Goal: Obtain resource: Obtain resource

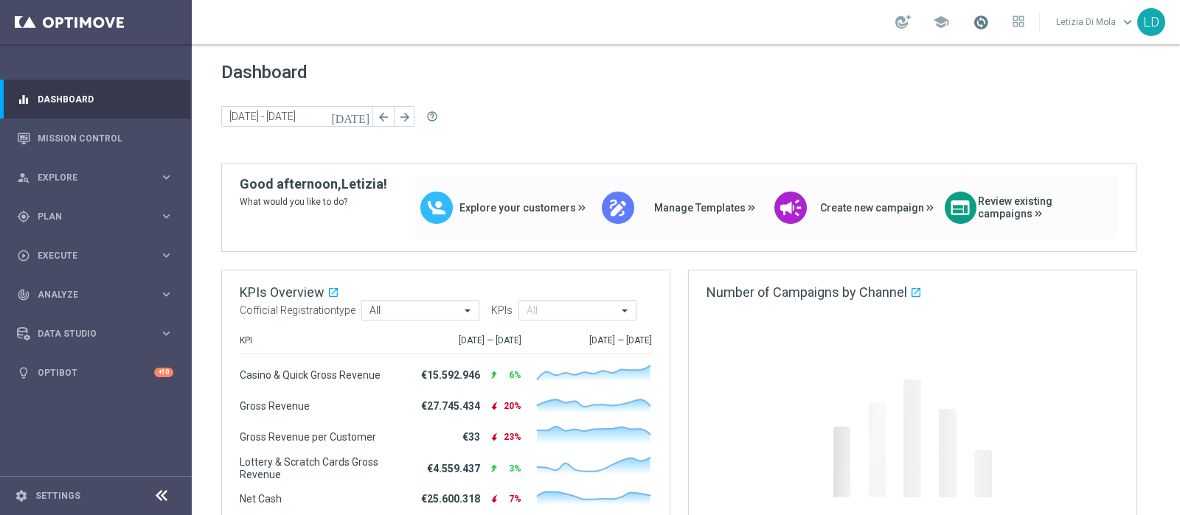
click at [983, 24] on span at bounding box center [980, 22] width 16 height 16
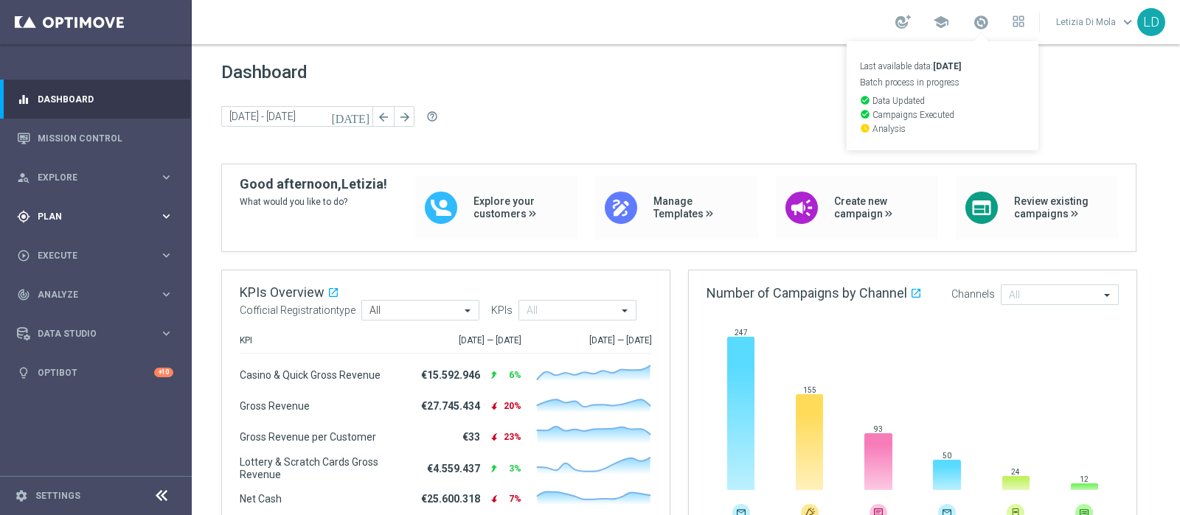
click at [159, 220] on span "Plan" at bounding box center [99, 216] width 122 height 9
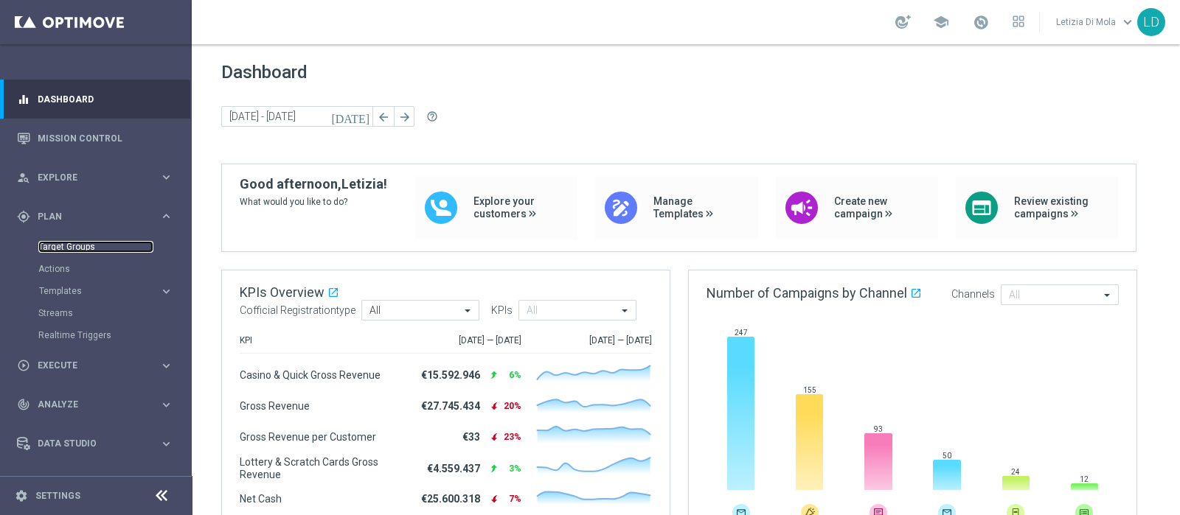
click at [65, 241] on link "Target Groups" at bounding box center [95, 247] width 115 height 12
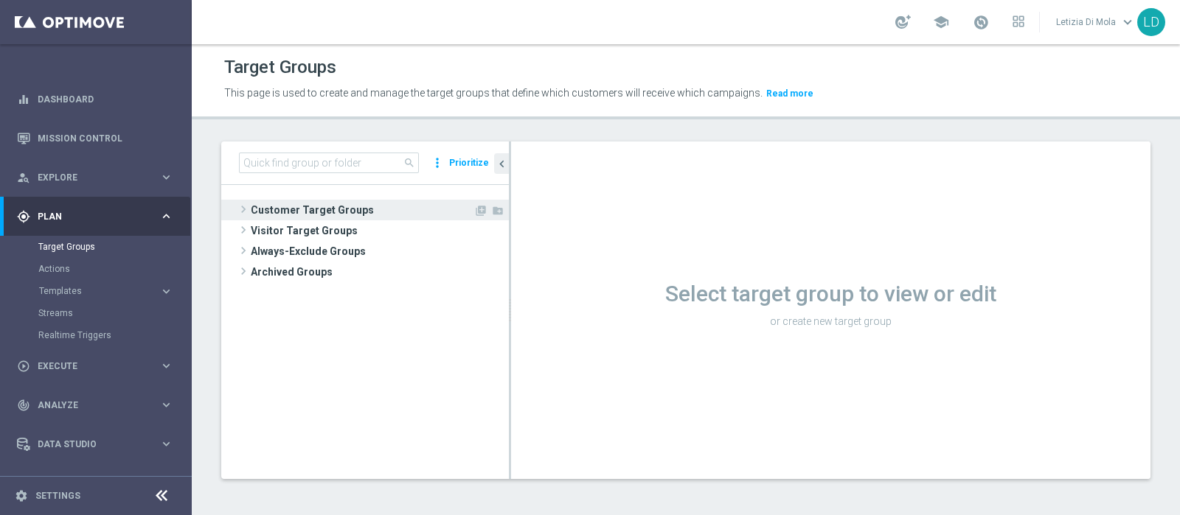
click at [302, 207] on span "Customer Target Groups" at bounding box center [362, 210] width 223 height 21
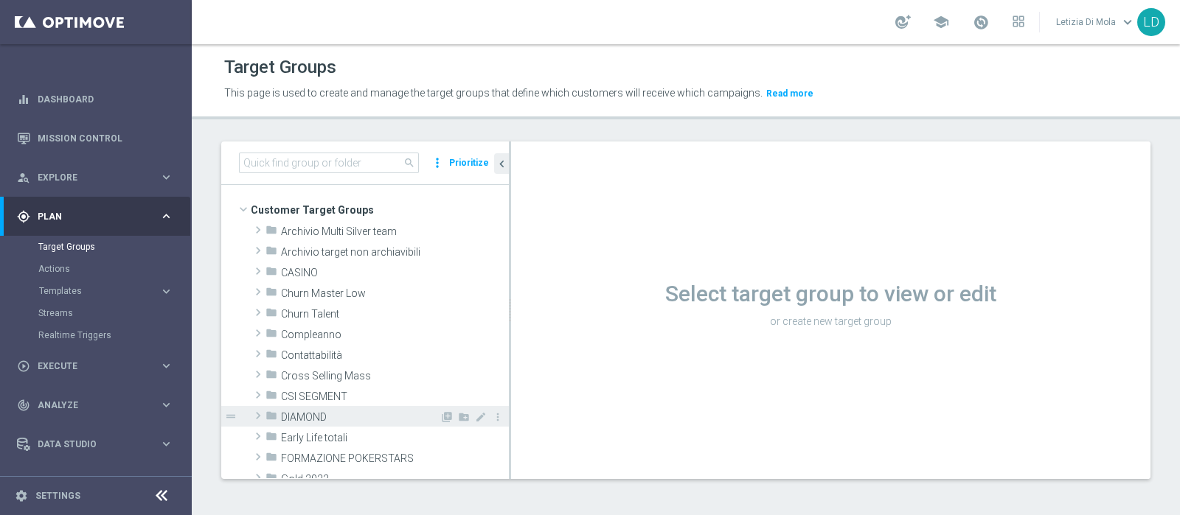
click at [329, 414] on span "DIAMOND" at bounding box center [360, 417] width 159 height 13
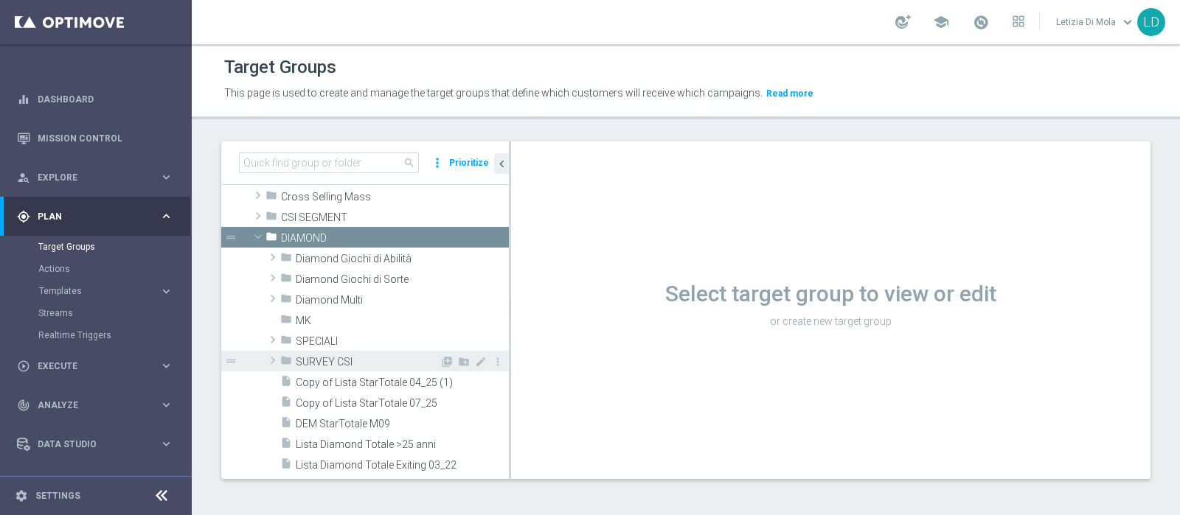
scroll to position [184, 0]
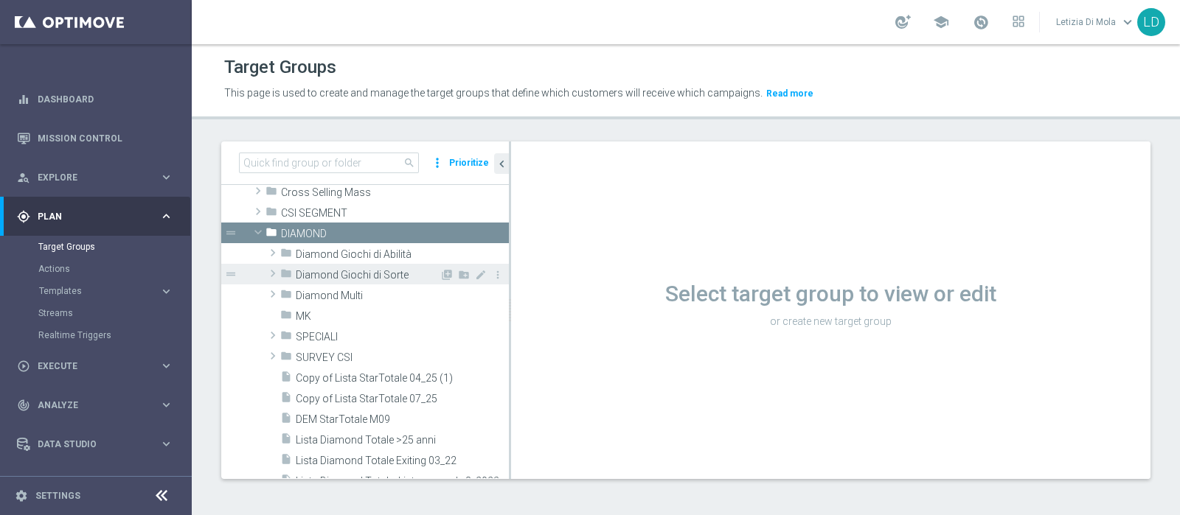
click at [349, 273] on span "Diamond Giochi di Sorte" at bounding box center [368, 275] width 144 height 13
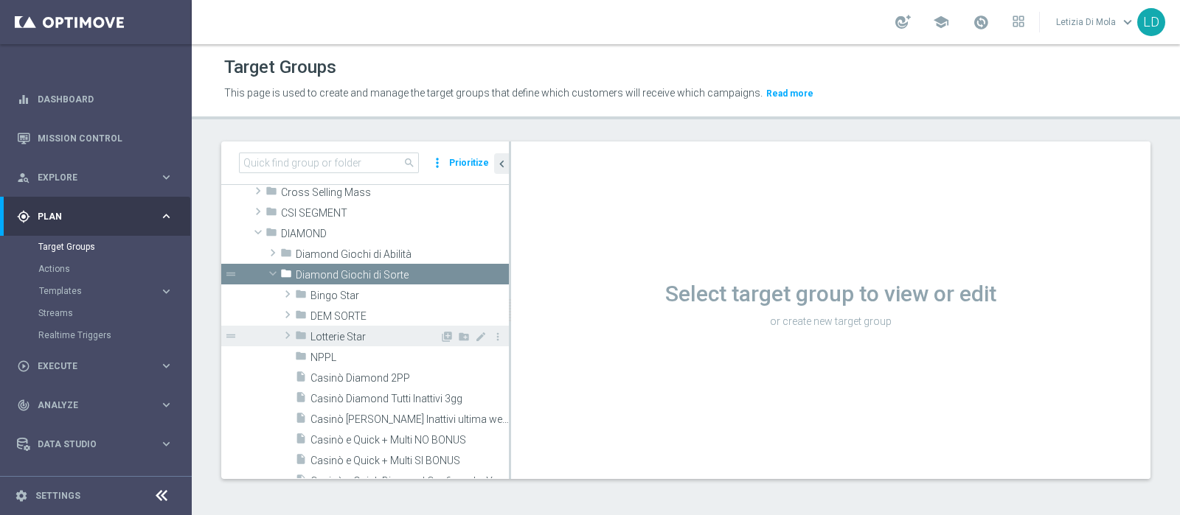
click at [357, 332] on span "Lotterie Star" at bounding box center [374, 337] width 129 height 13
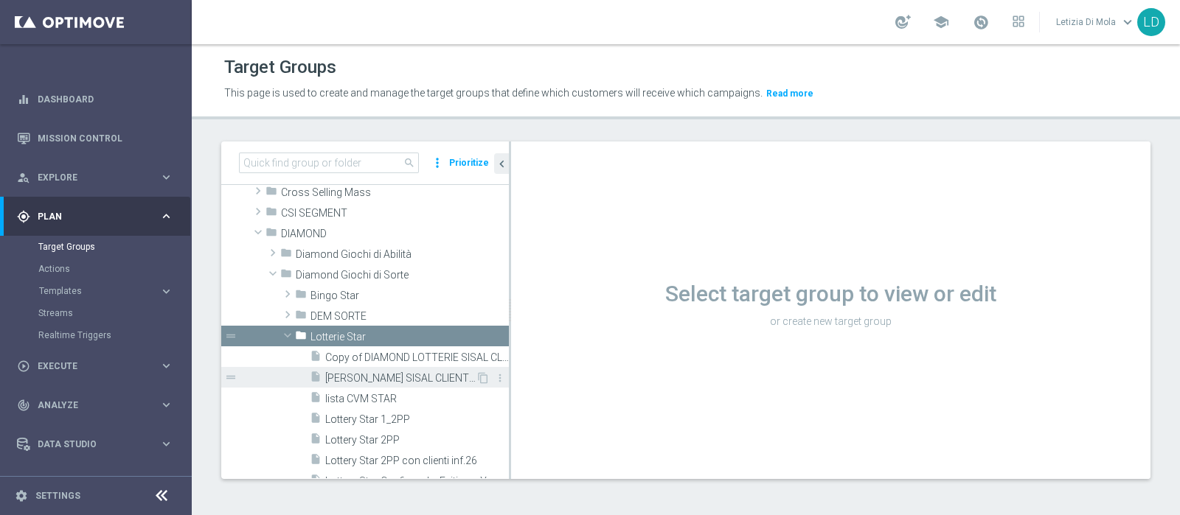
scroll to position [276, 0]
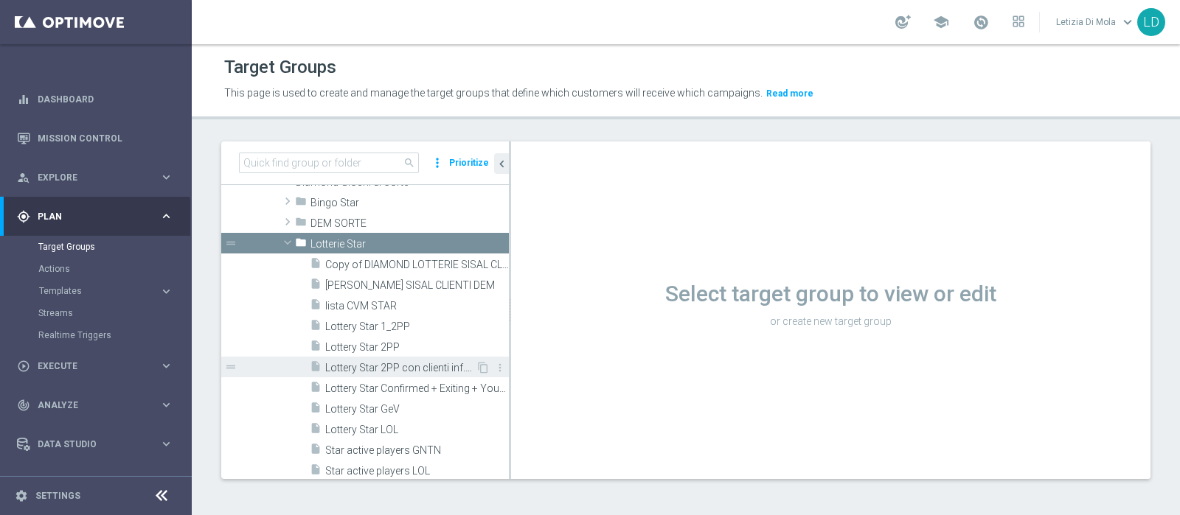
click at [413, 365] on span "Lottery Star 2PP con clienti inf.26" at bounding box center [400, 368] width 150 height 13
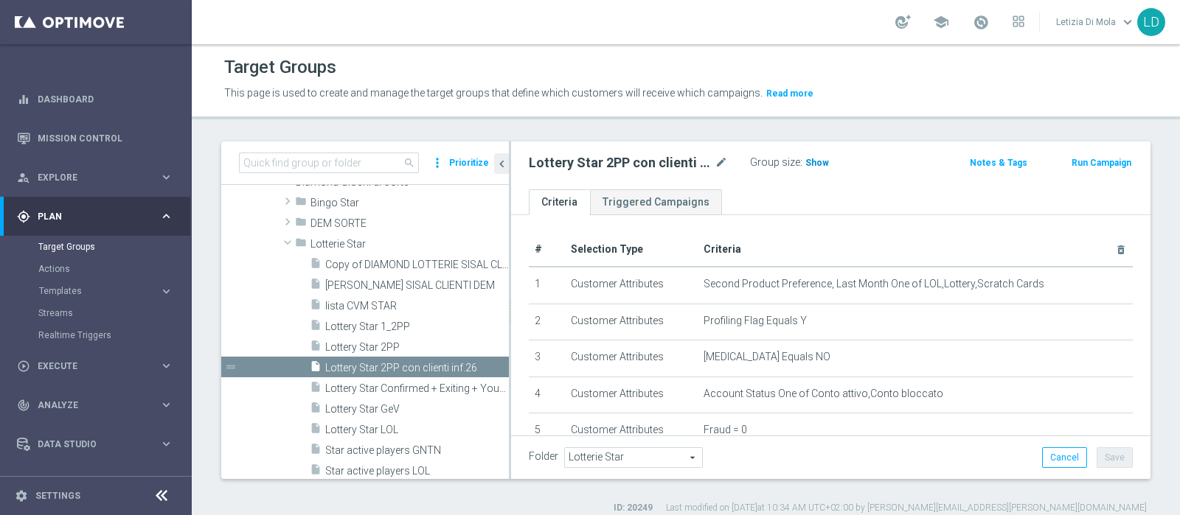
click at [818, 161] on span "Show" at bounding box center [817, 163] width 24 height 10
click at [815, 160] on span "779" at bounding box center [815, 165] width 18 height 14
click at [68, 243] on link "Target Groups" at bounding box center [95, 247] width 115 height 12
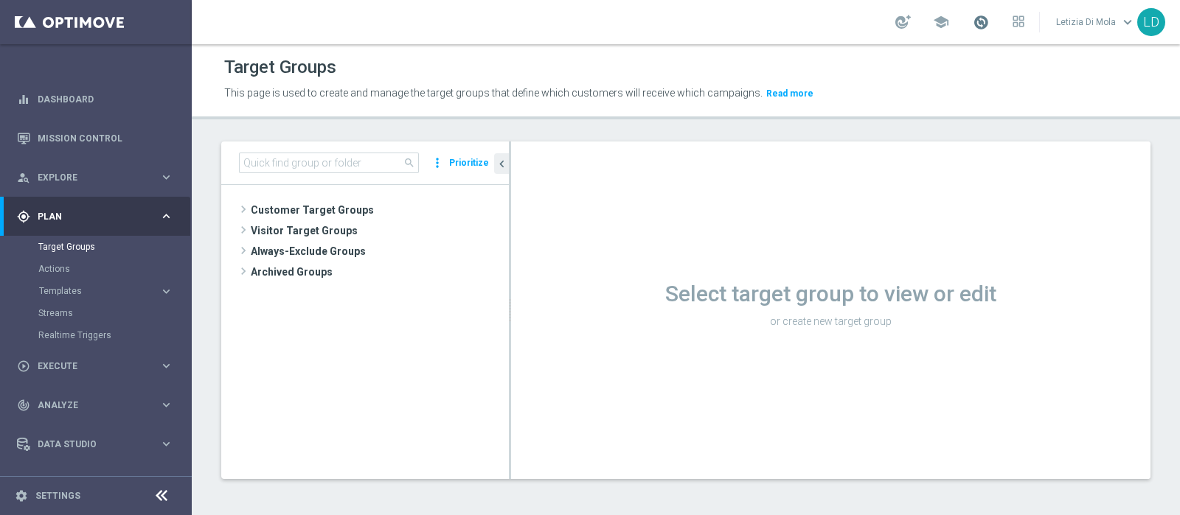
click at [984, 18] on span at bounding box center [980, 22] width 16 height 16
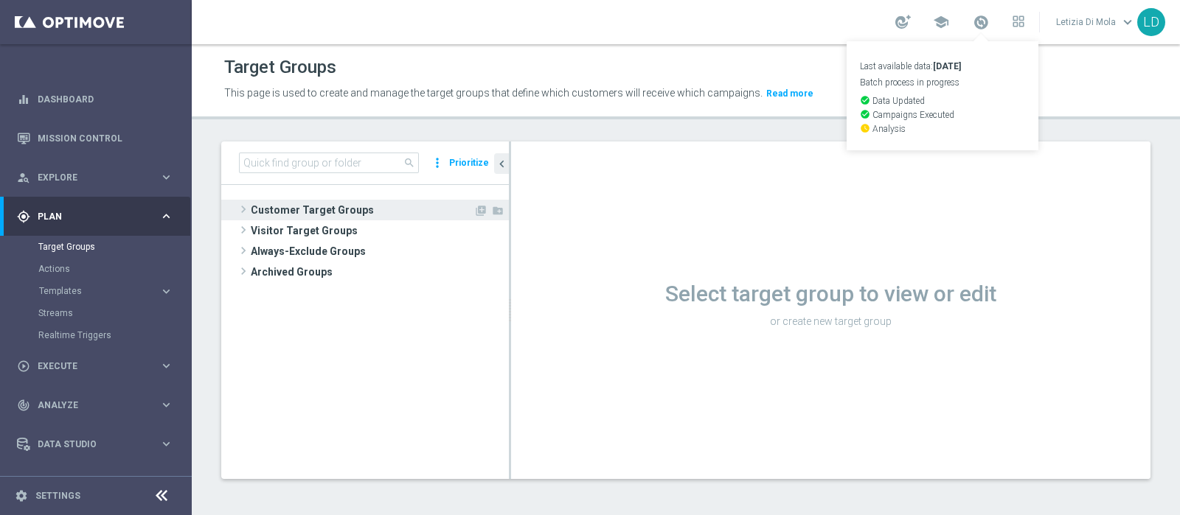
click at [274, 201] on span "Customer Target Groups" at bounding box center [362, 210] width 223 height 21
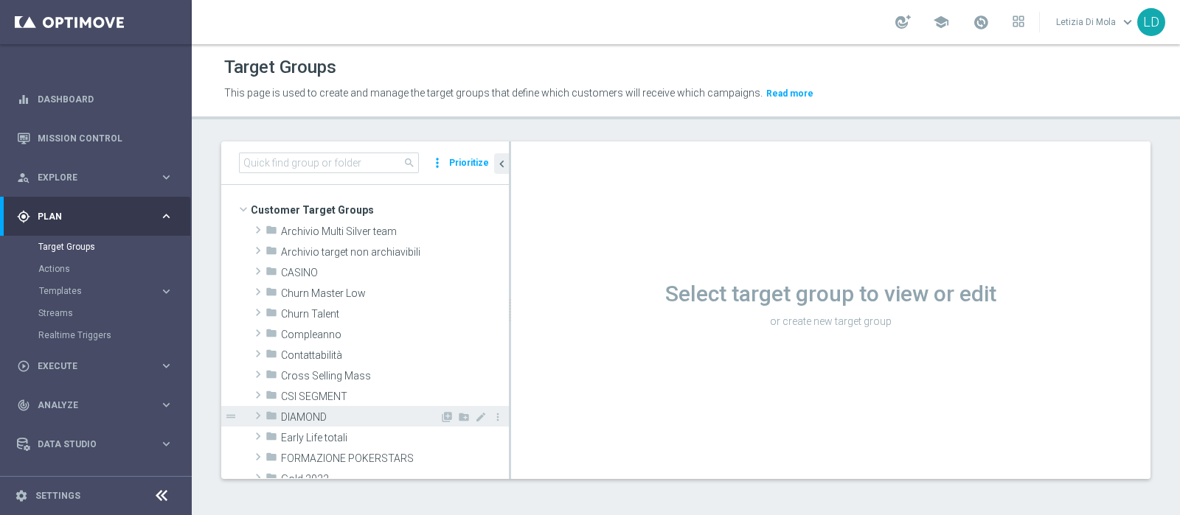
click at [325, 412] on span "DIAMOND" at bounding box center [360, 417] width 159 height 13
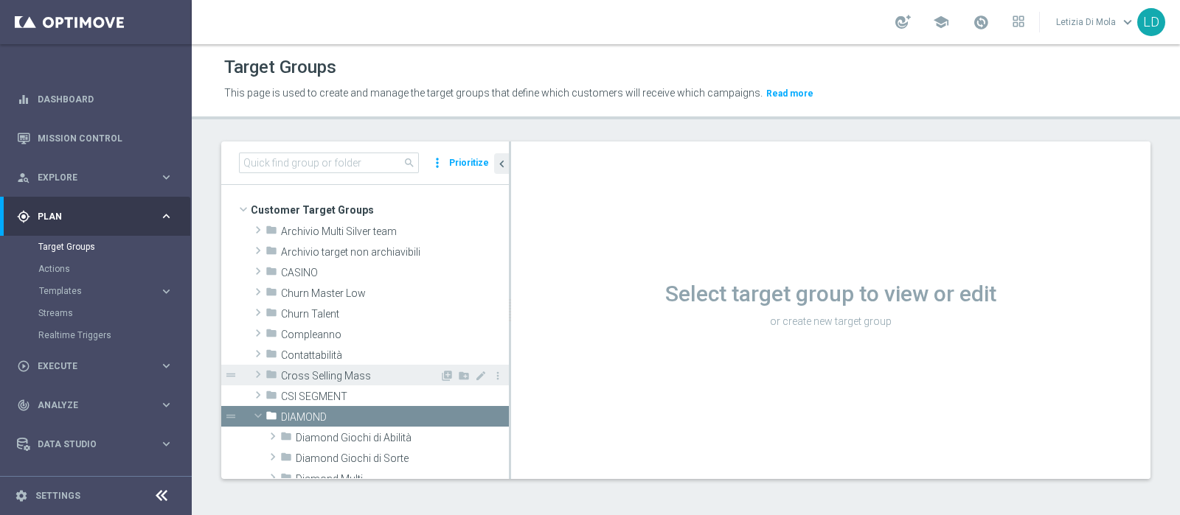
scroll to position [91, 0]
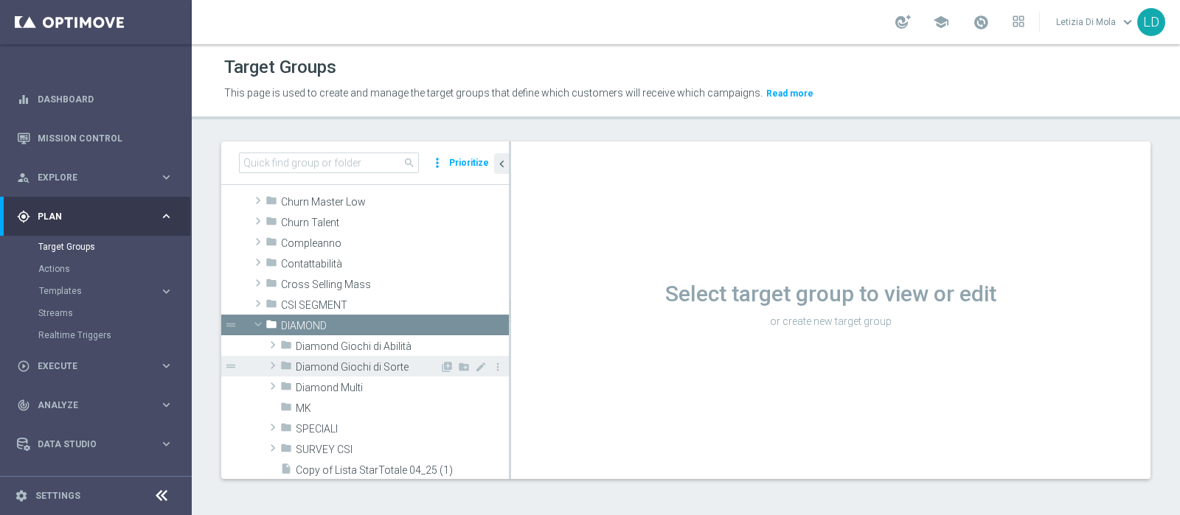
click at [347, 366] on span "Diamond Giochi di Sorte" at bounding box center [368, 367] width 144 height 13
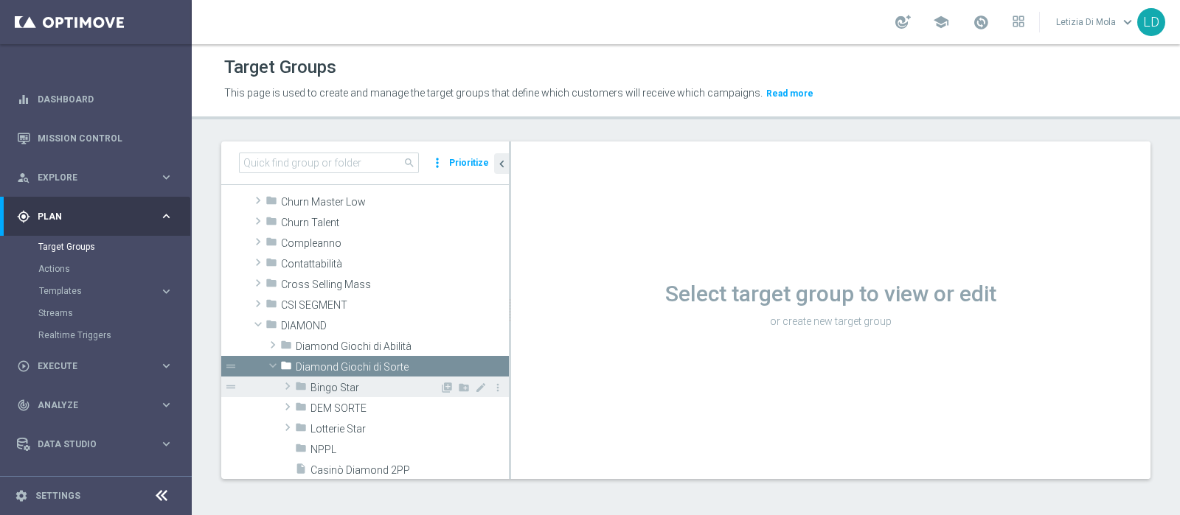
scroll to position [184, 0]
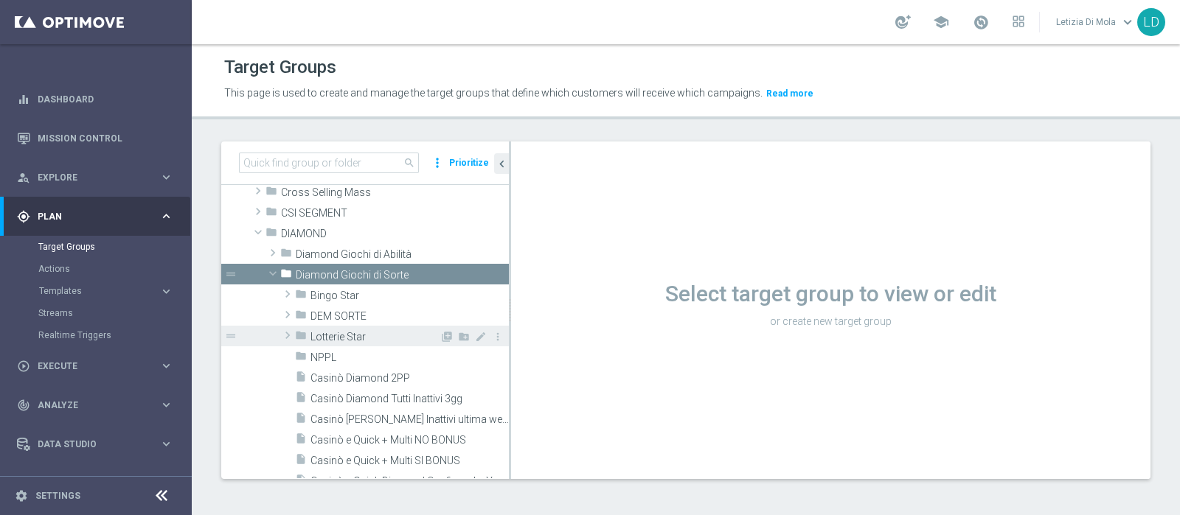
click at [348, 332] on span "Lotterie Star" at bounding box center [374, 337] width 129 height 13
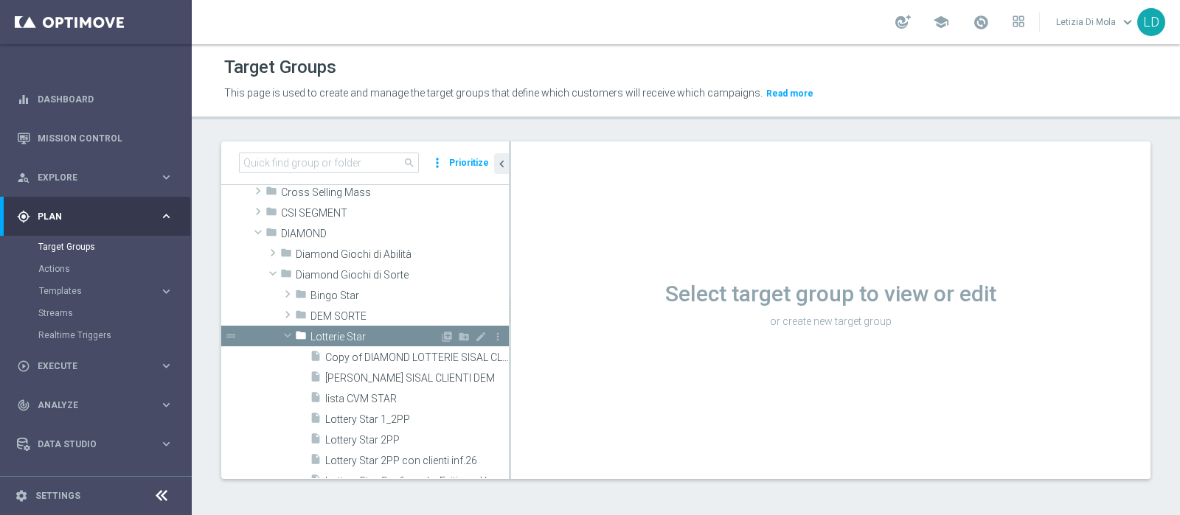
scroll to position [276, 0]
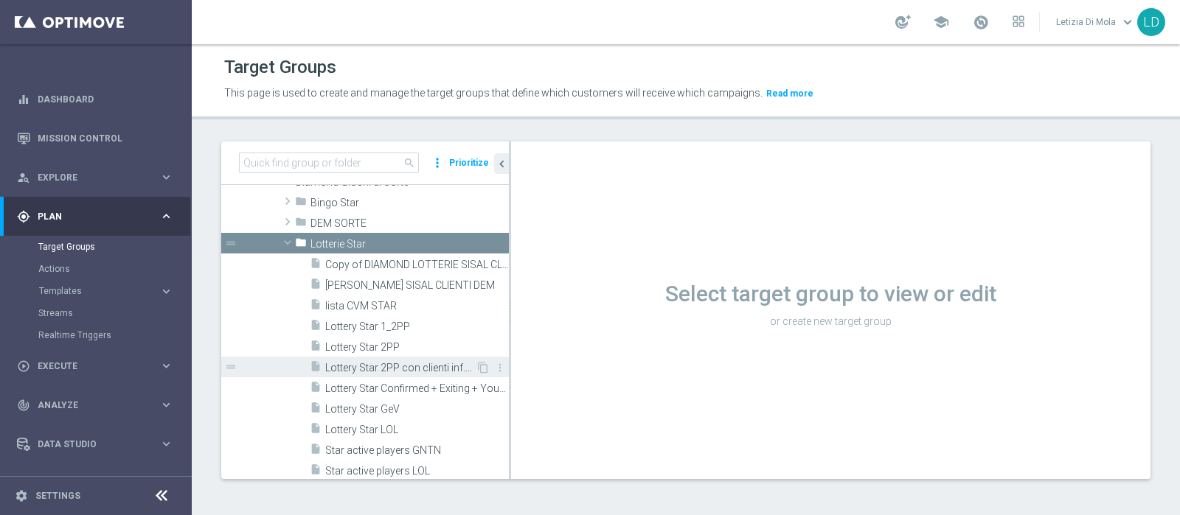
click at [380, 366] on span "Lottery Star 2PP con clienti inf.26" at bounding box center [400, 368] width 150 height 13
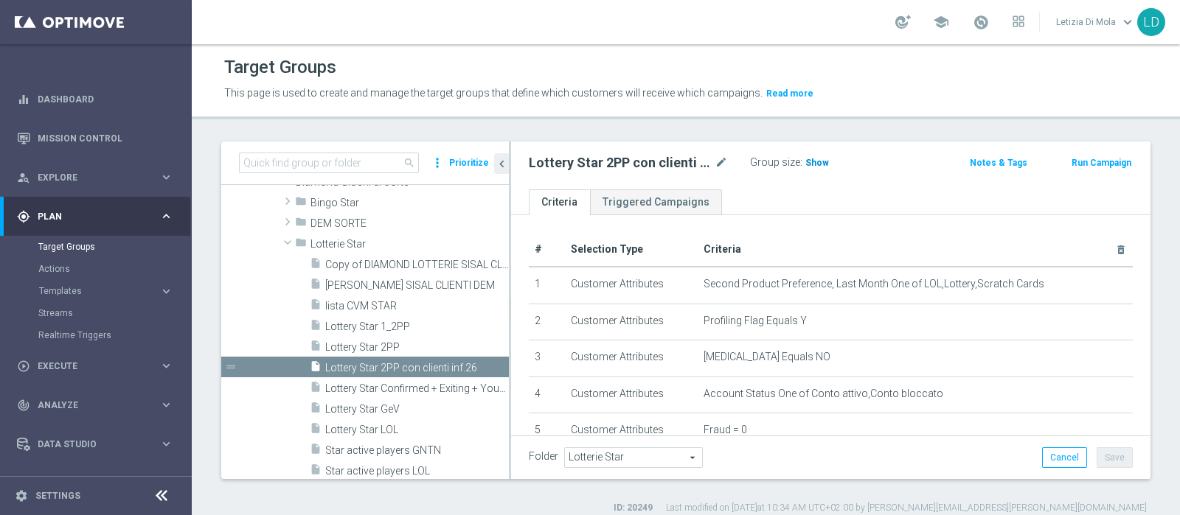
click at [826, 158] on h3 "Show" at bounding box center [817, 163] width 27 height 16
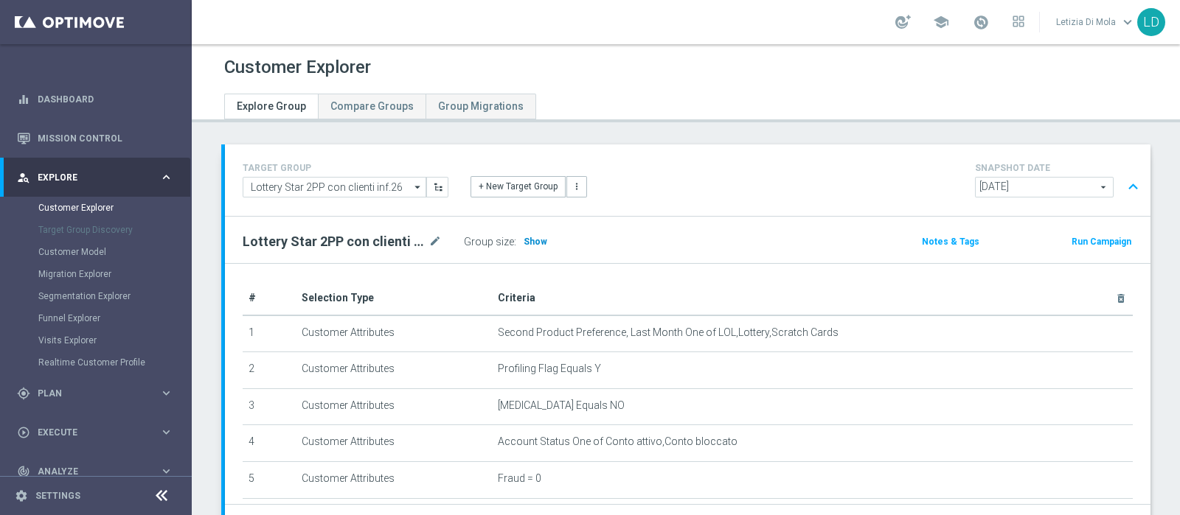
click at [542, 240] on span "Show" at bounding box center [535, 242] width 24 height 10
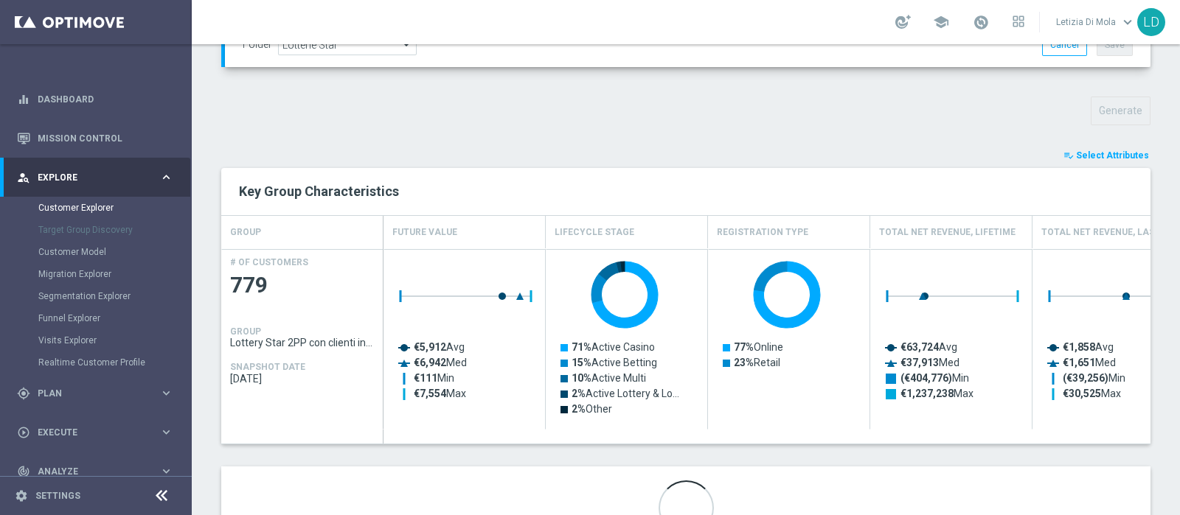
scroll to position [551, 0]
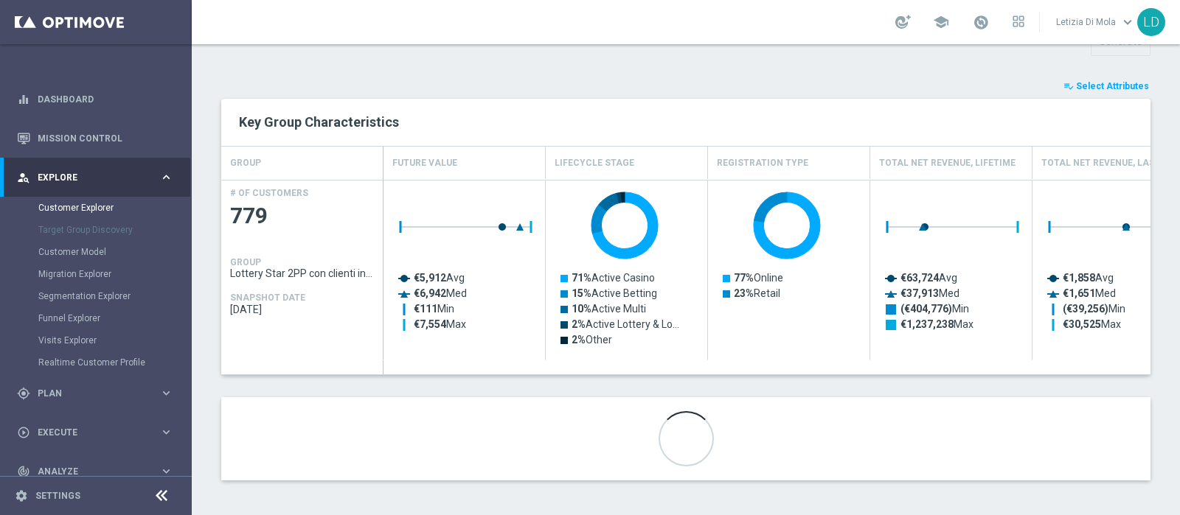
click at [1115, 87] on span "Select Attributes" at bounding box center [1112, 86] width 73 height 10
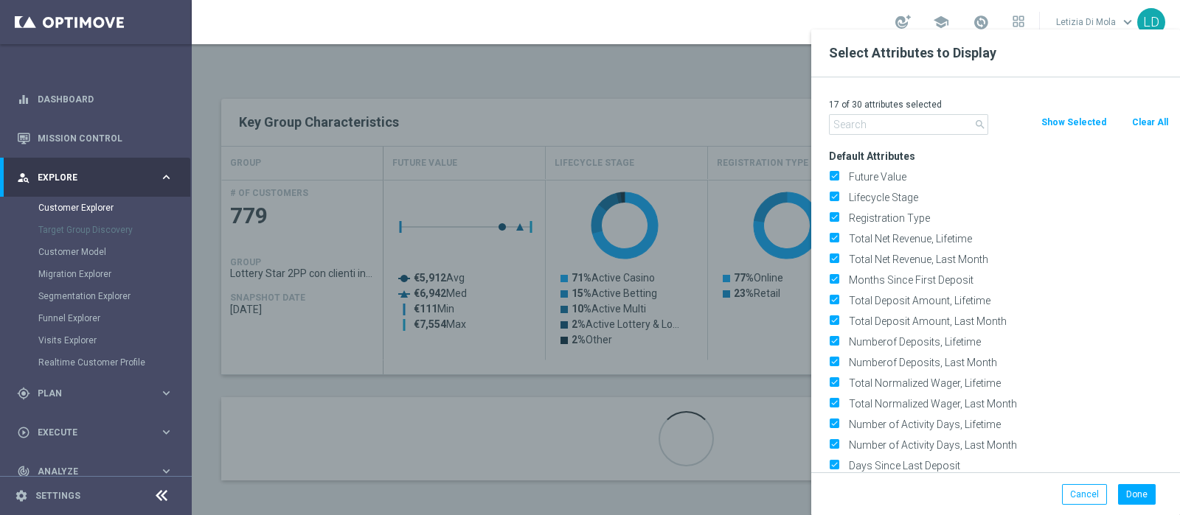
click at [933, 128] on input "text" at bounding box center [908, 124] width 159 height 21
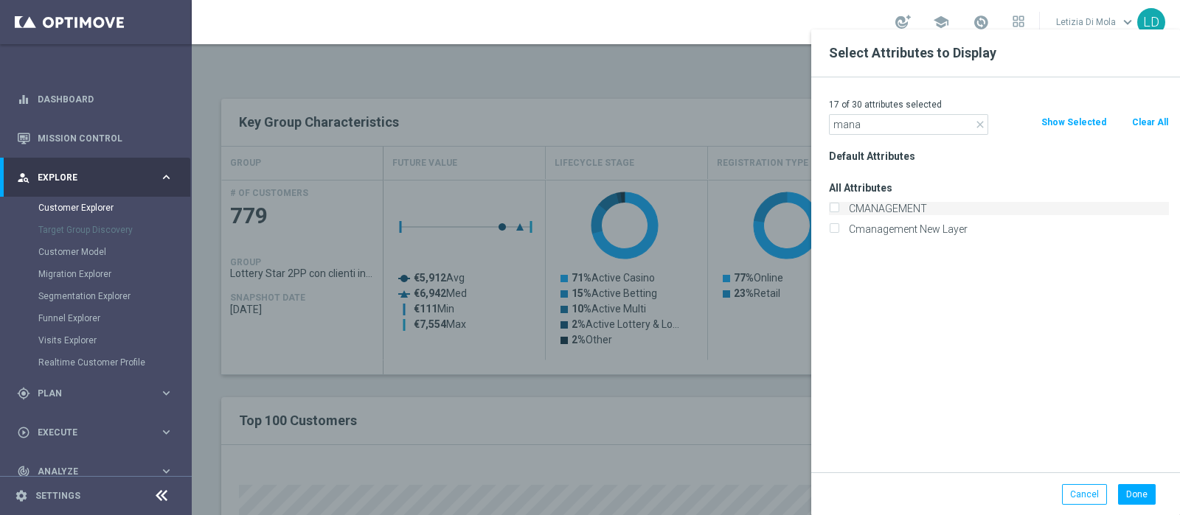
type input "mana"
click at [903, 209] on label "CMANAGEMENT" at bounding box center [1005, 208] width 325 height 13
click at [838, 209] on input "CMANAGEMENT" at bounding box center [834, 211] width 10 height 10
checkbox input "true"
click at [1134, 495] on button "Done" at bounding box center [1137, 494] width 38 height 21
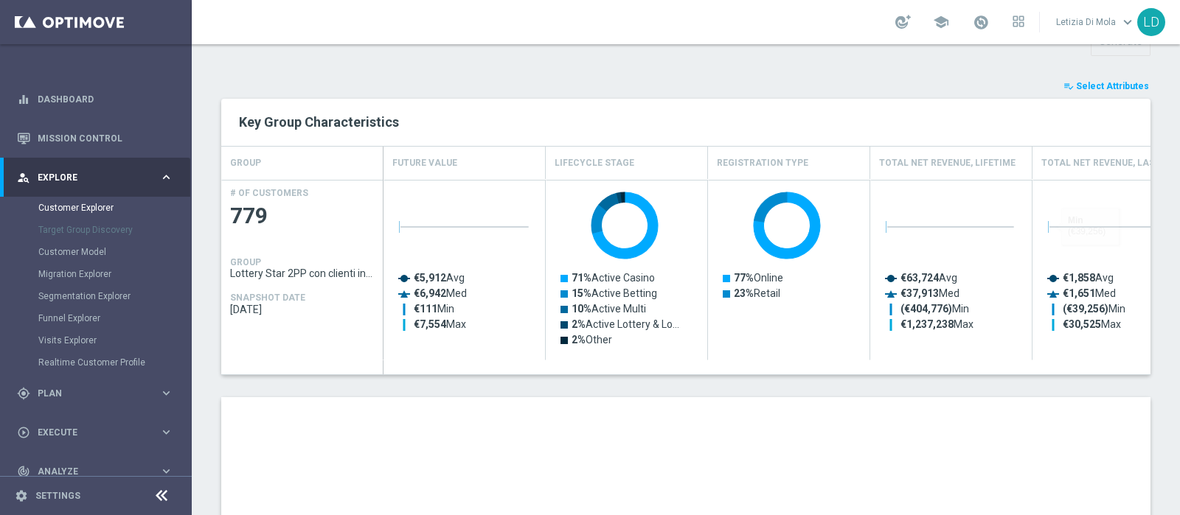
click at [1104, 81] on span "Select Attributes" at bounding box center [1112, 86] width 73 height 10
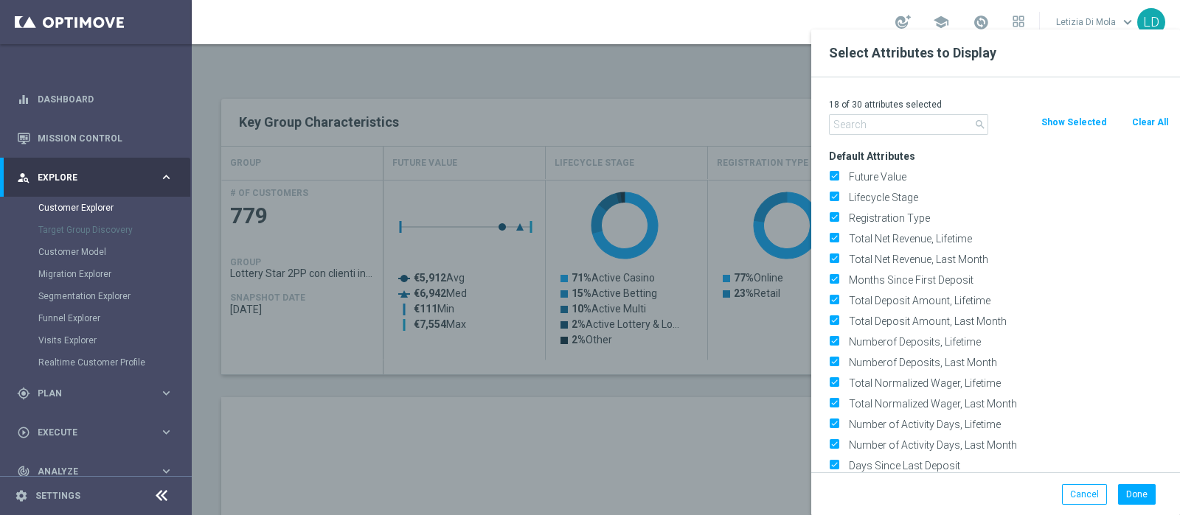
click at [931, 119] on input "text" at bounding box center [908, 124] width 159 height 21
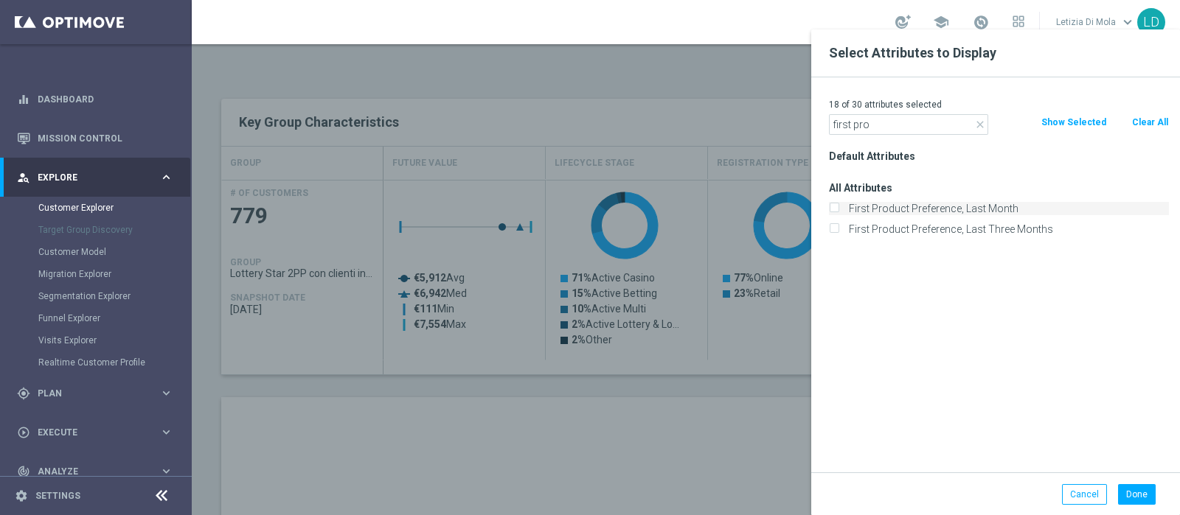
type input "first pro"
click at [951, 207] on label "First Product Preference, Last Month" at bounding box center [1005, 208] width 325 height 13
click at [838, 207] on input "First Product Preference, Last Month" at bounding box center [834, 211] width 10 height 10
checkbox input "true"
click at [1146, 490] on button "Done" at bounding box center [1137, 494] width 38 height 21
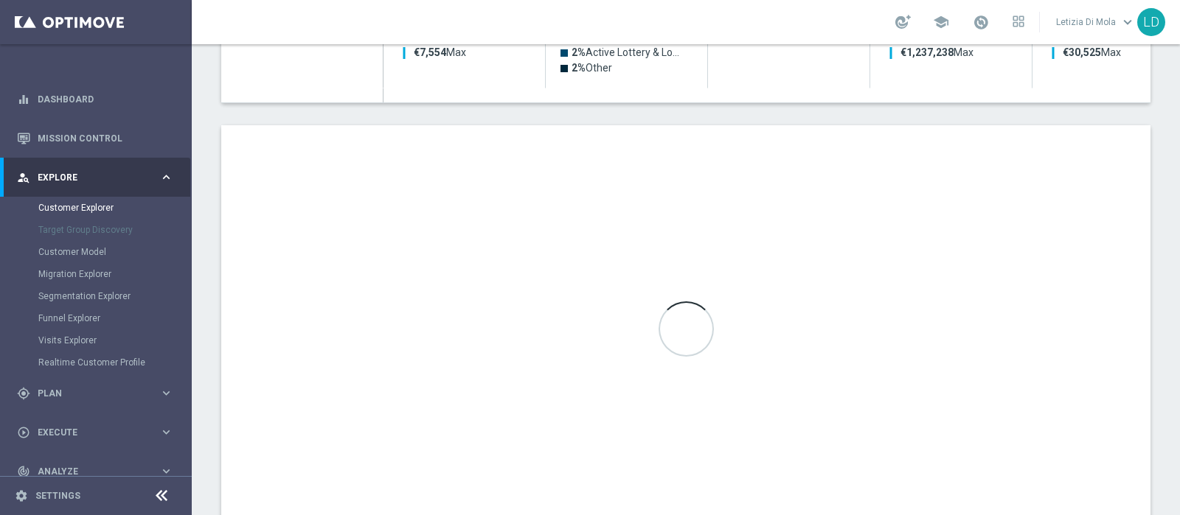
scroll to position [827, 0]
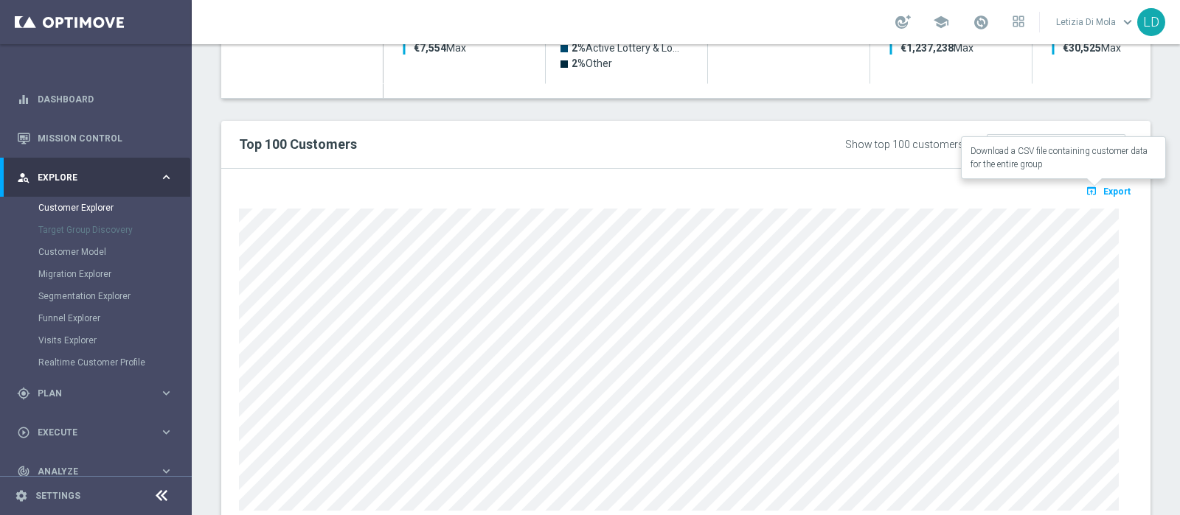
click at [1103, 187] on span "Export" at bounding box center [1116, 192] width 27 height 10
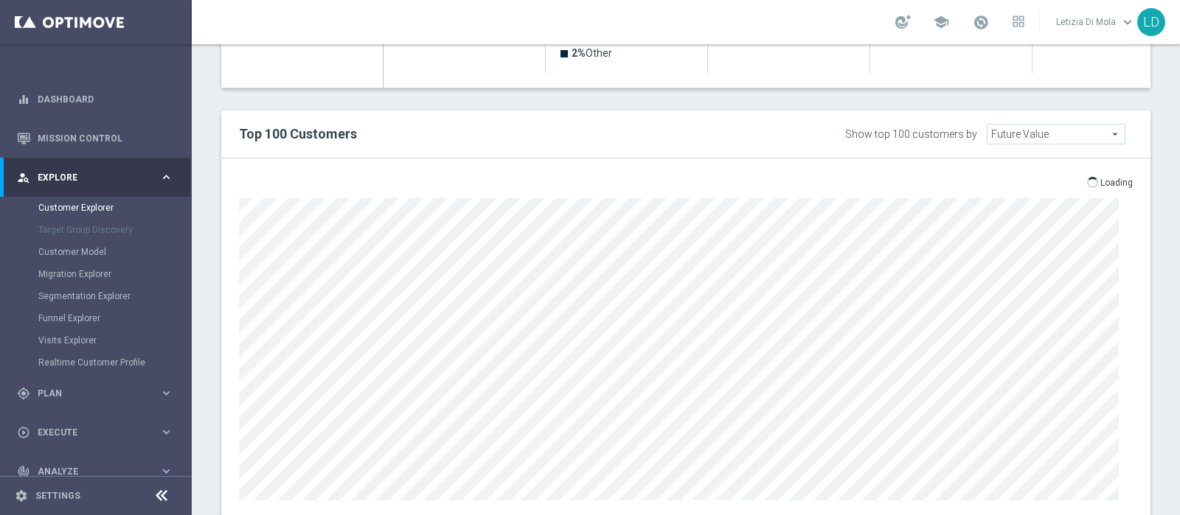
scroll to position [875, 0]
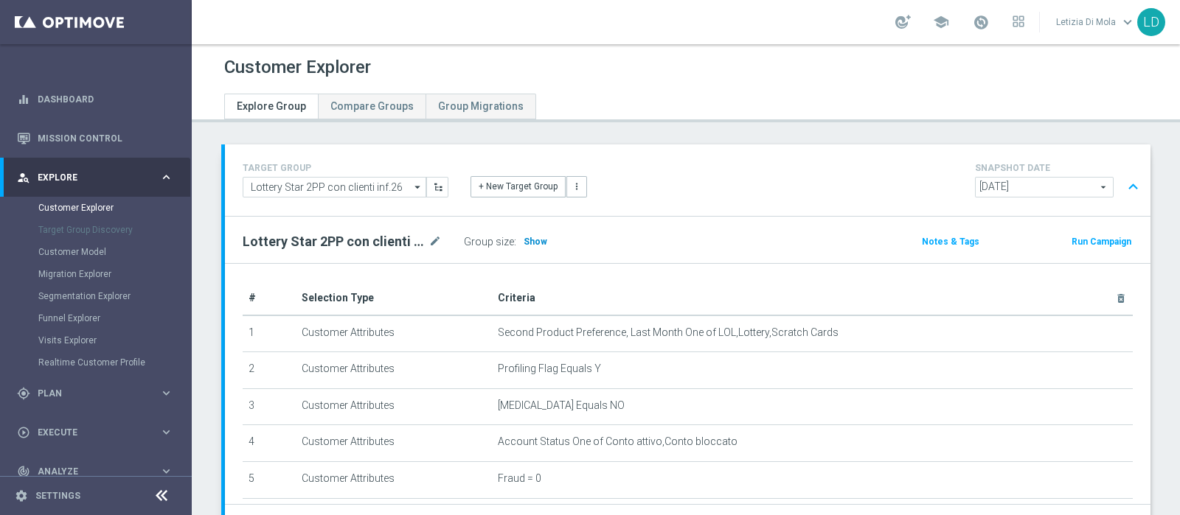
click at [531, 239] on span "Show" at bounding box center [535, 242] width 24 height 10
